Goal: Information Seeking & Learning: Learn about a topic

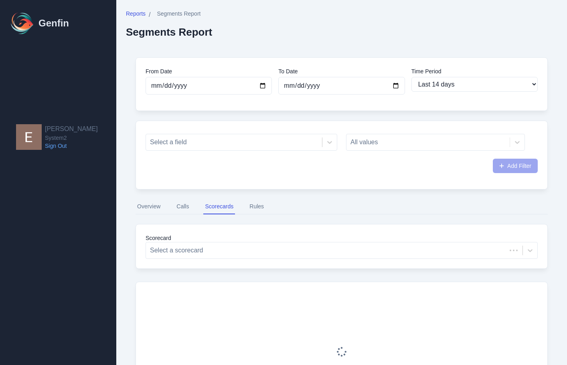
select select "14"
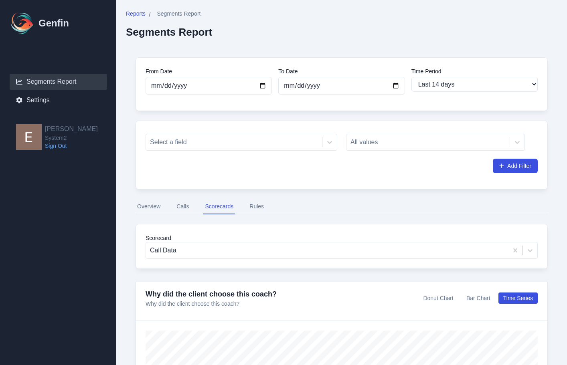
click at [256, 204] on button "Rules" at bounding box center [257, 206] width 18 height 15
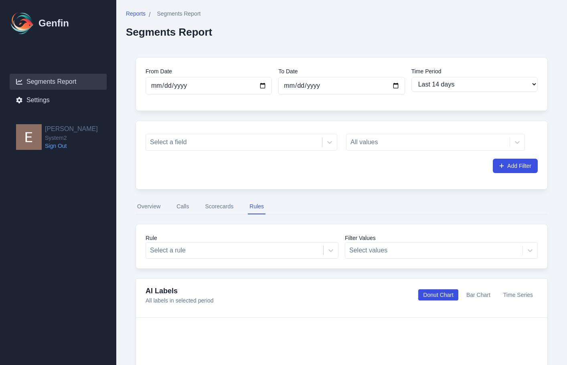
click at [316, 275] on div "From Date [DATE] To Date [DATE] Time Period Last 7 days Last 14 days Last 30 da…" at bounding box center [341, 305] width 431 height 514
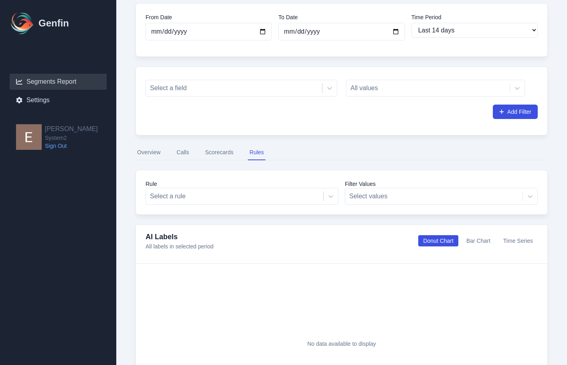
scroll to position [53, 0]
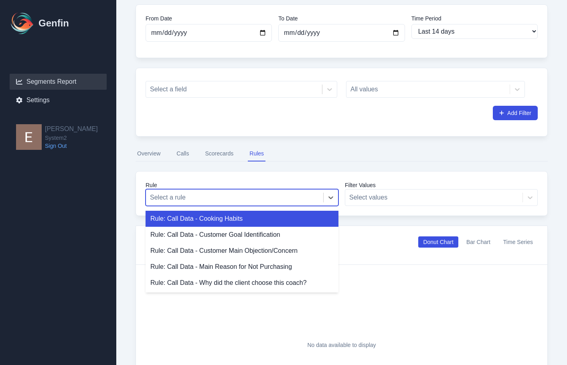
click at [292, 202] on div at bounding box center [234, 197] width 169 height 11
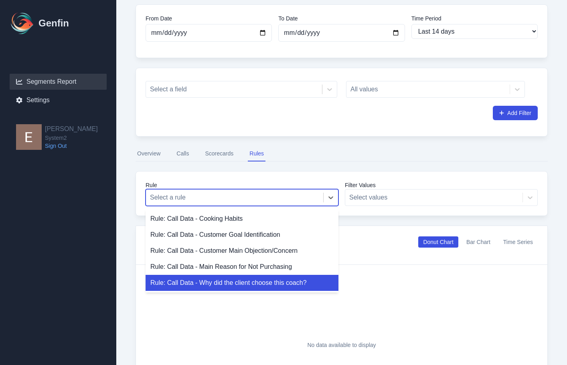
click at [282, 283] on div "Rule: Call Data - Why did the client choose this coach?" at bounding box center [242, 283] width 193 height 16
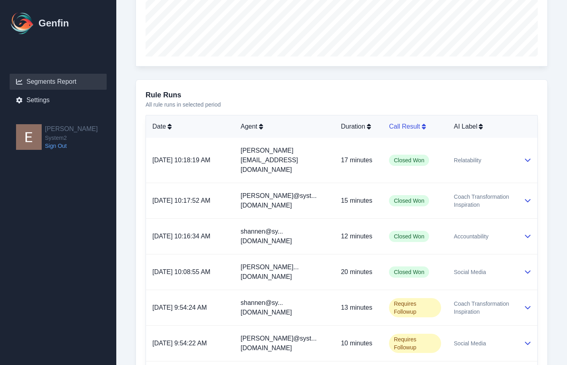
scroll to position [394, 0]
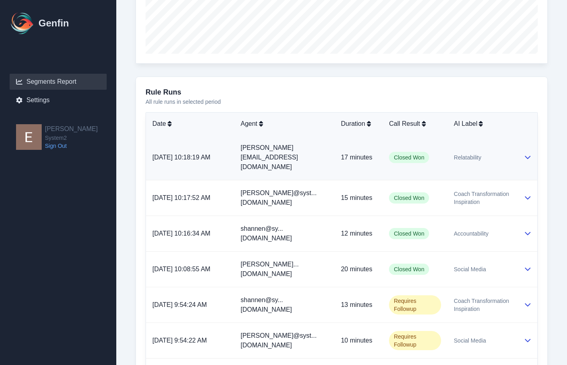
click at [525, 154] on icon at bounding box center [527, 157] width 6 height 6
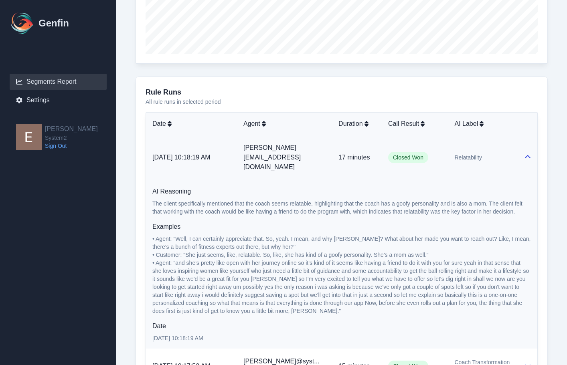
click at [524, 154] on icon at bounding box center [527, 157] width 6 height 6
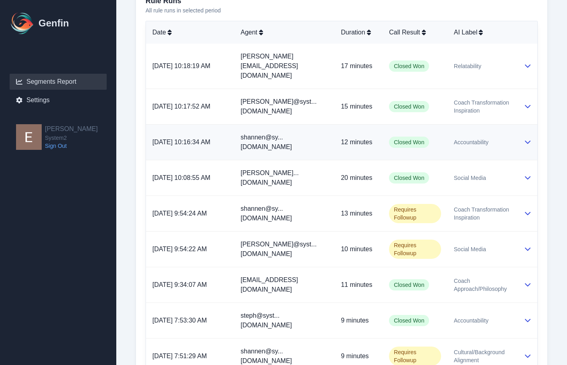
scroll to position [487, 0]
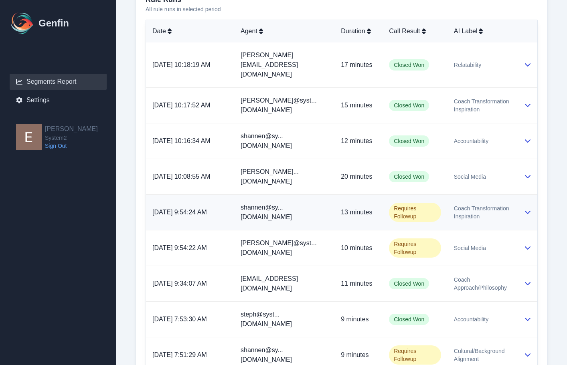
click at [525, 209] on icon at bounding box center [527, 212] width 6 height 6
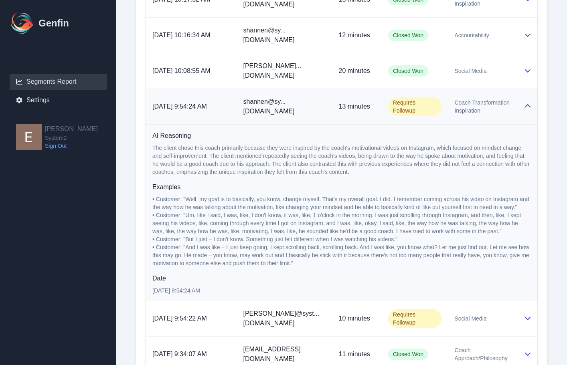
scroll to position [593, 0]
click at [526, 102] on icon at bounding box center [527, 105] width 6 height 6
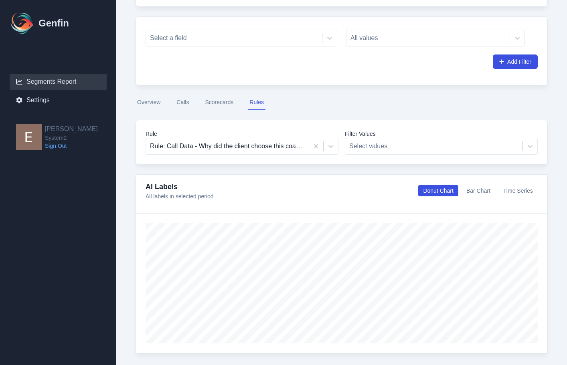
scroll to position [0, 0]
